Goal: Task Accomplishment & Management: Manage account settings

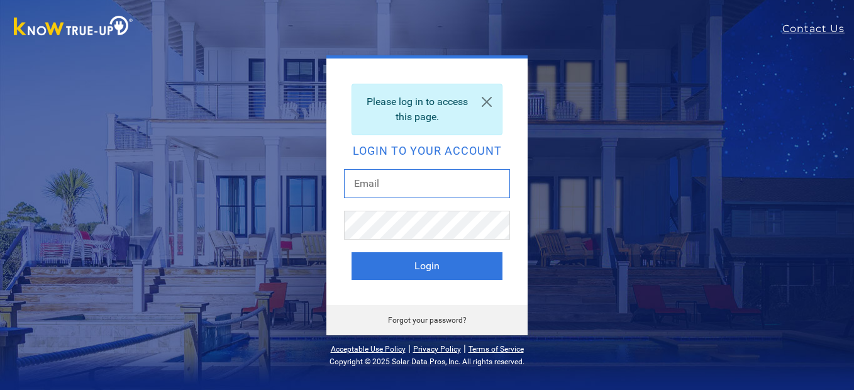
click at [405, 186] on input "text" at bounding box center [427, 183] width 166 height 29
type input "[EMAIL_ADDRESS][DOMAIN_NAME]"
click at [352, 252] on button "Login" at bounding box center [427, 266] width 151 height 28
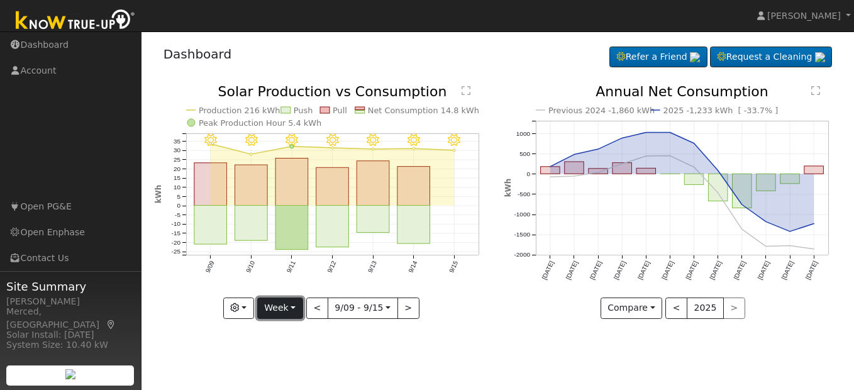
click at [295, 311] on button "Week" at bounding box center [280, 308] width 46 height 21
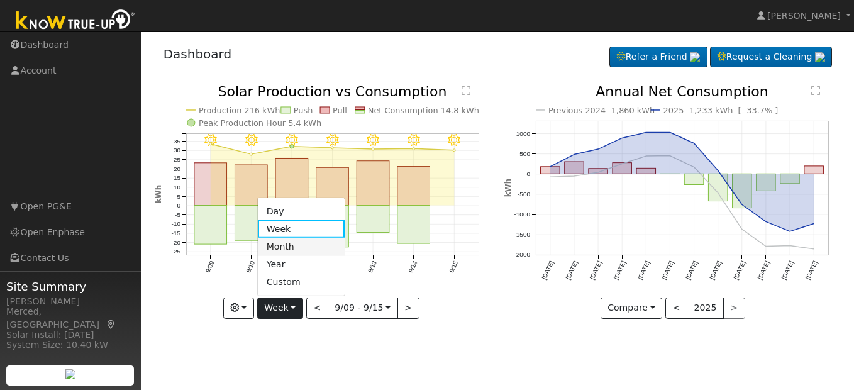
click at [297, 248] on link "Month" at bounding box center [301, 247] width 87 height 18
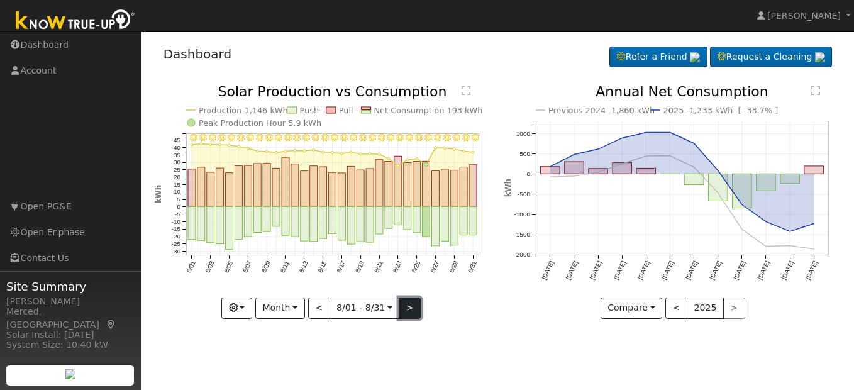
click at [410, 306] on button ">" at bounding box center [410, 308] width 22 height 21
type input "[DATE]"
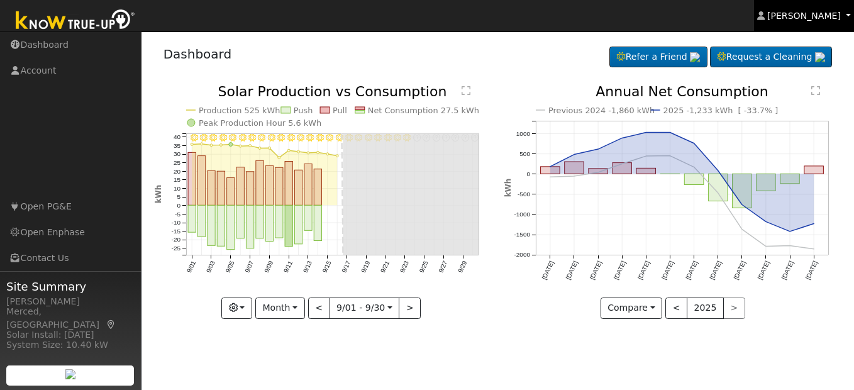
click at [795, 18] on span "[PERSON_NAME]" at bounding box center [804, 16] width 74 height 10
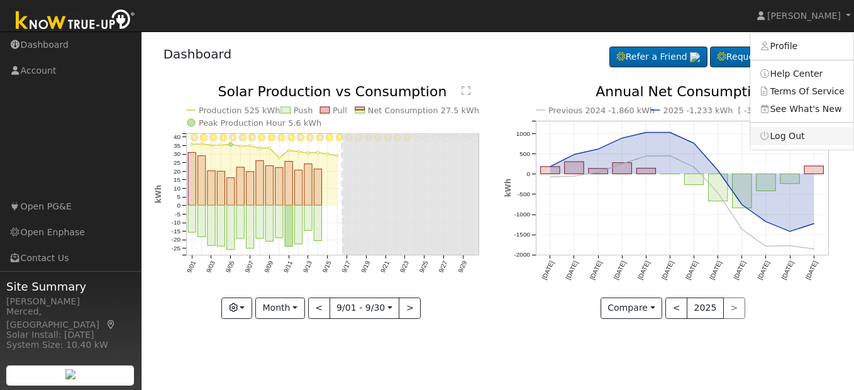
click at [794, 142] on link "Log Out" at bounding box center [801, 136] width 103 height 18
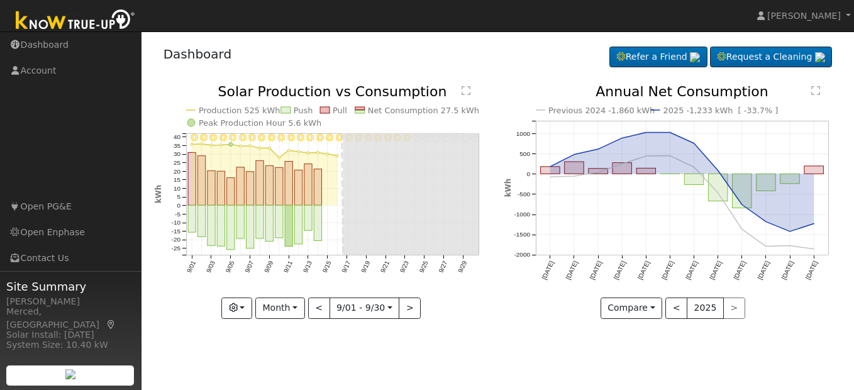
click at [793, 142] on icon "Previous 2024 -1,860 kWh 2025 -1,233 kWh [ -33.7% ] [DATE] Oct '[DATE] Dec '[DA…" at bounding box center [673, 198] width 337 height 226
